Goal: Task Accomplishment & Management: Manage account settings

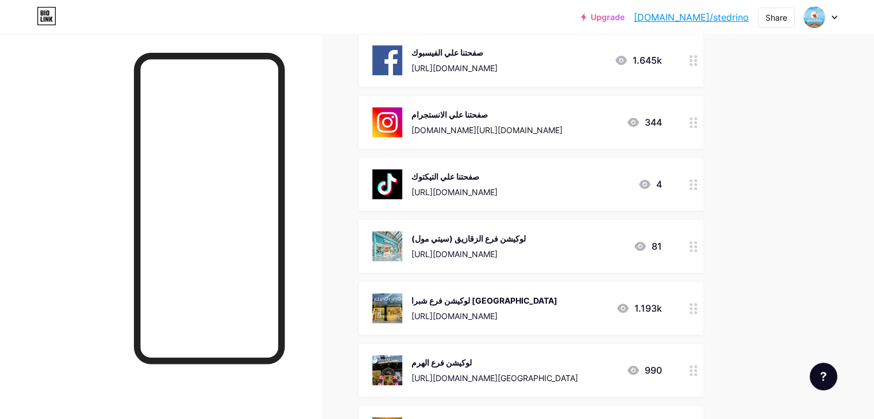
scroll to position [460, 0]
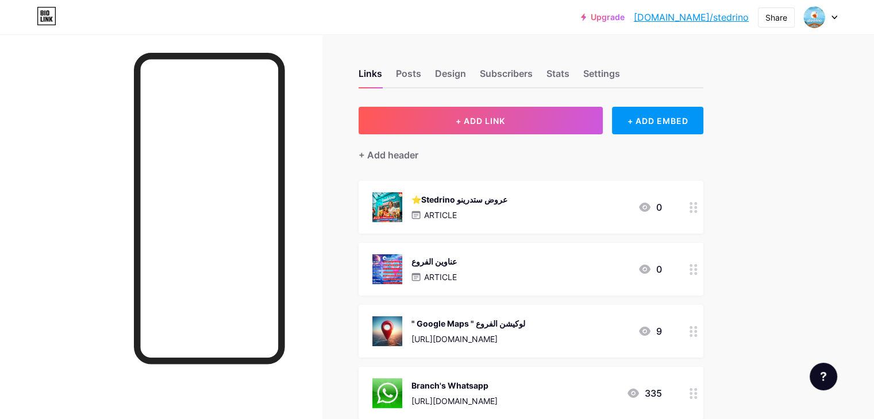
click at [662, 221] on div "⭐️Stedrino عروض ستدرينو ARTICLE 0" at bounding box center [517, 207] width 290 height 30
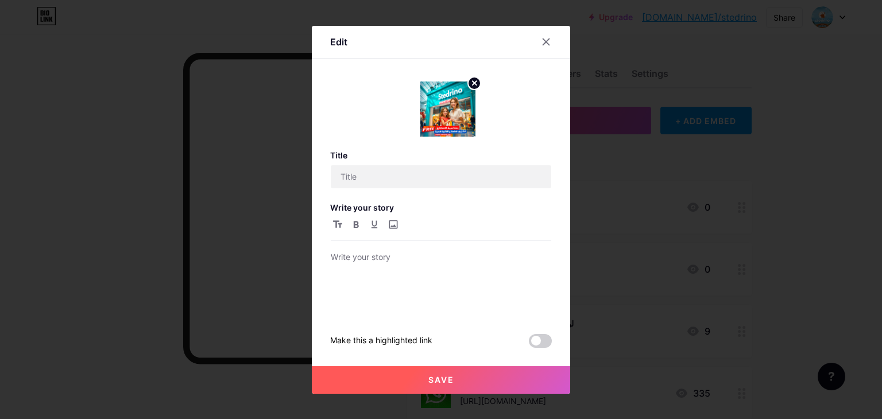
type input "⭐️Stedrino عروض ستدرينو"
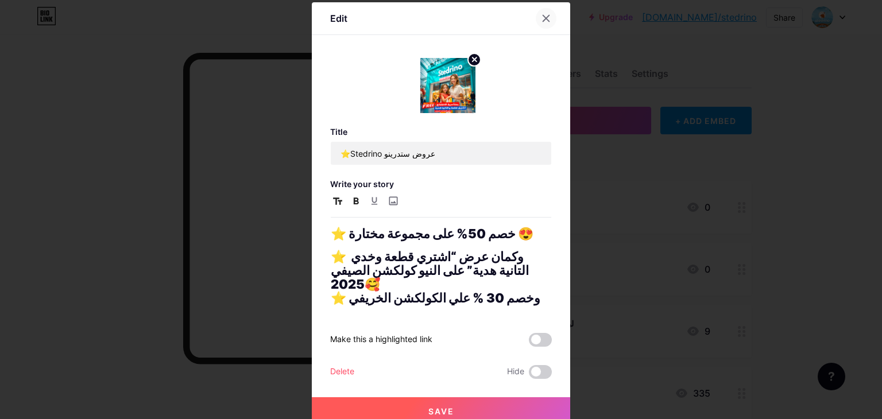
click at [549, 21] on icon at bounding box center [546, 18] width 9 height 9
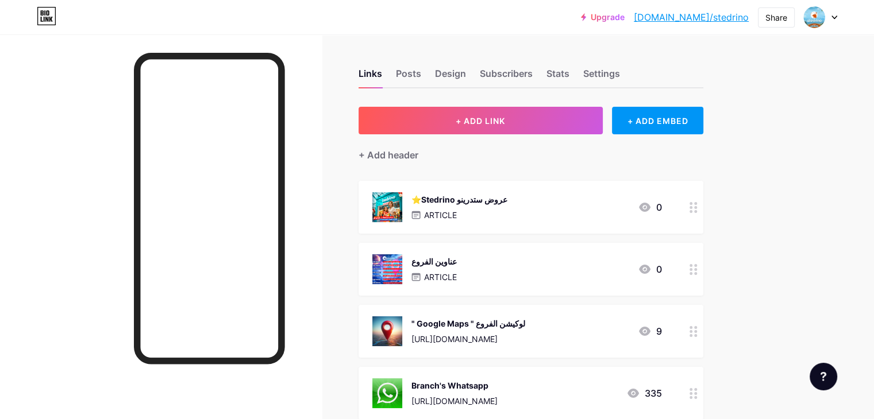
scroll to position [172, 0]
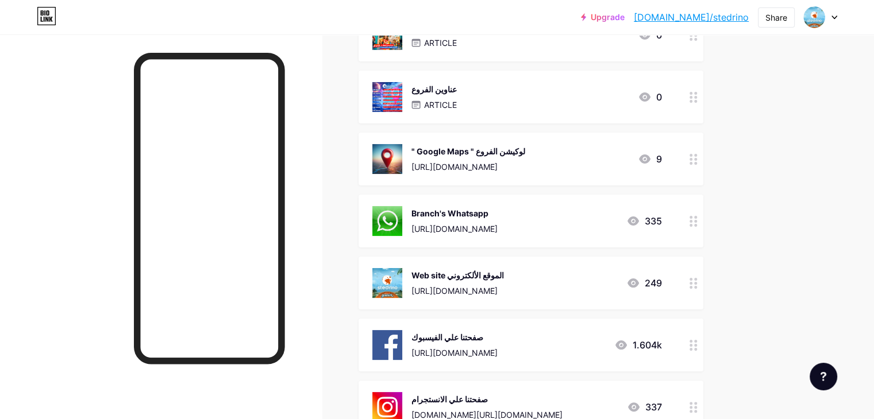
click at [543, 87] on div "عناوين الفروع ARTICLE 0" at bounding box center [517, 97] width 290 height 30
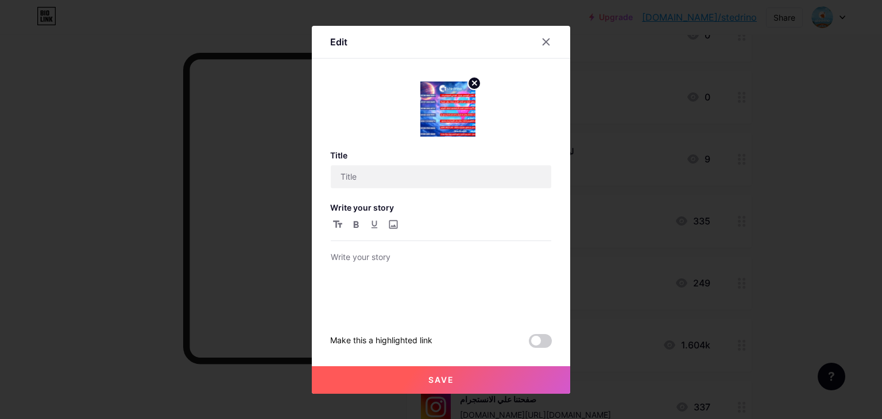
type input "عناوين الفروع"
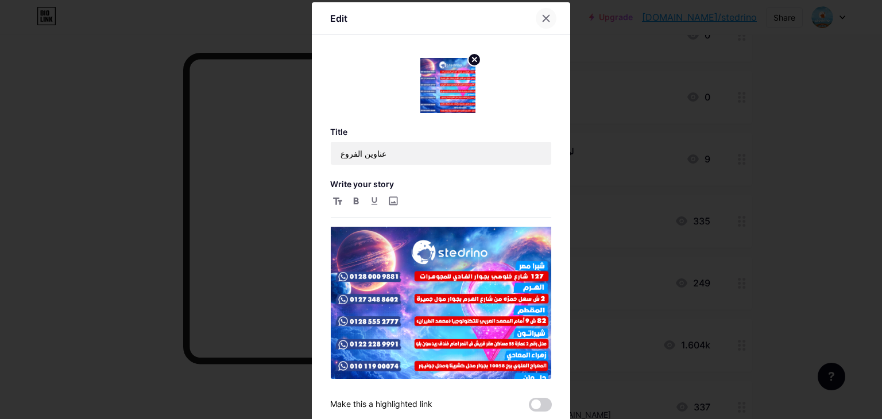
click at [543, 22] on icon at bounding box center [546, 18] width 9 height 9
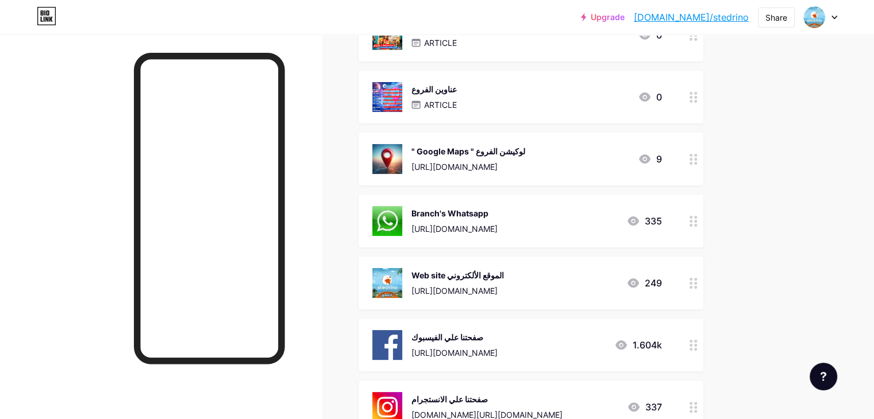
click at [558, 140] on div "" Google Maps " لوكيشن الفروع [URL][DOMAIN_NAME] 9" at bounding box center [530, 159] width 345 height 53
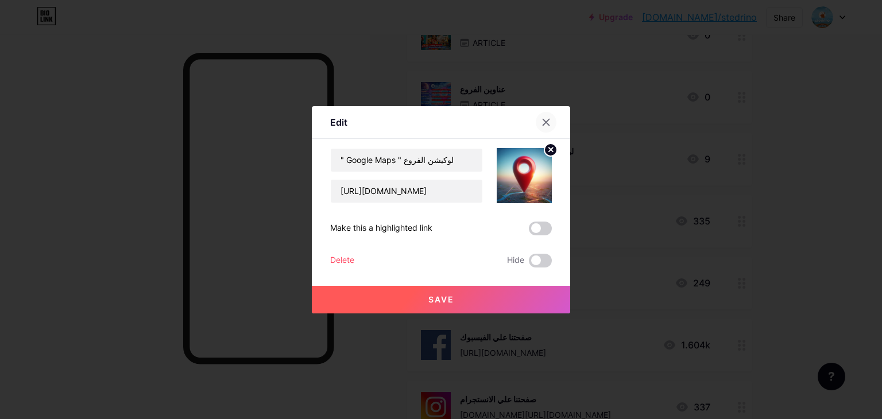
click at [553, 123] on div at bounding box center [546, 122] width 21 height 21
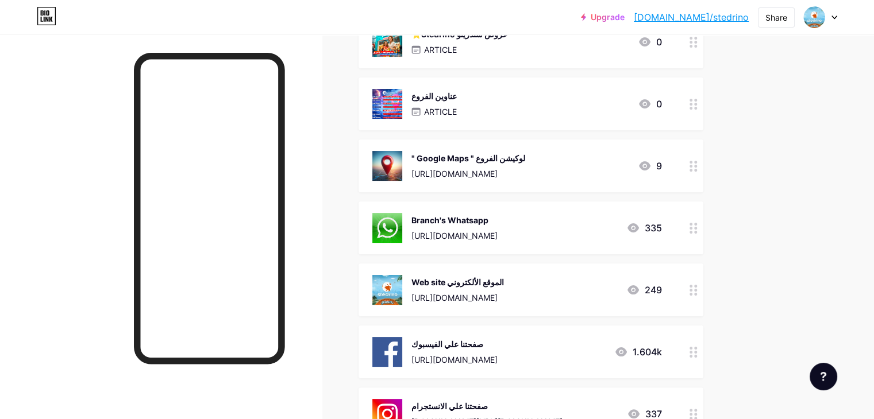
scroll to position [0, 0]
